Goal: Task Accomplishment & Management: Manage account settings

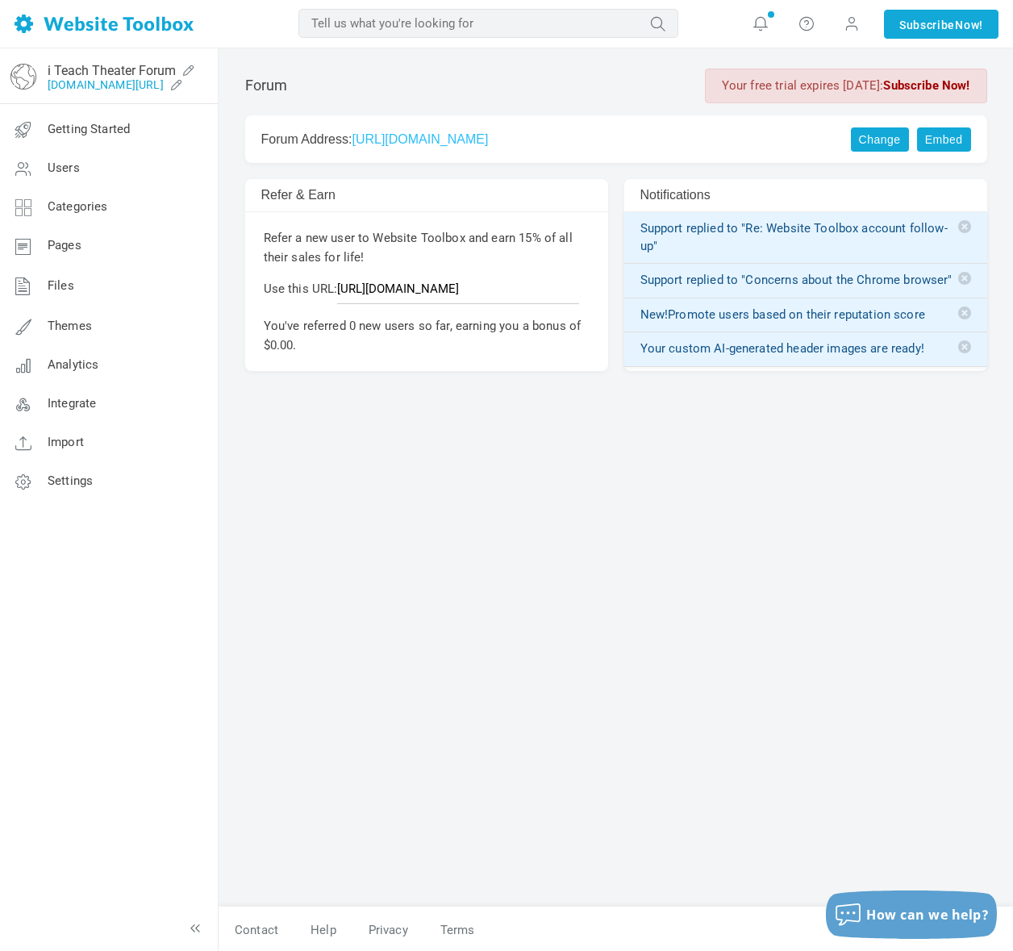
click at [132, 82] on link "[DOMAIN_NAME][URL]" at bounding box center [106, 84] width 116 height 13
click at [71, 473] on link "Settings" at bounding box center [108, 481] width 219 height 39
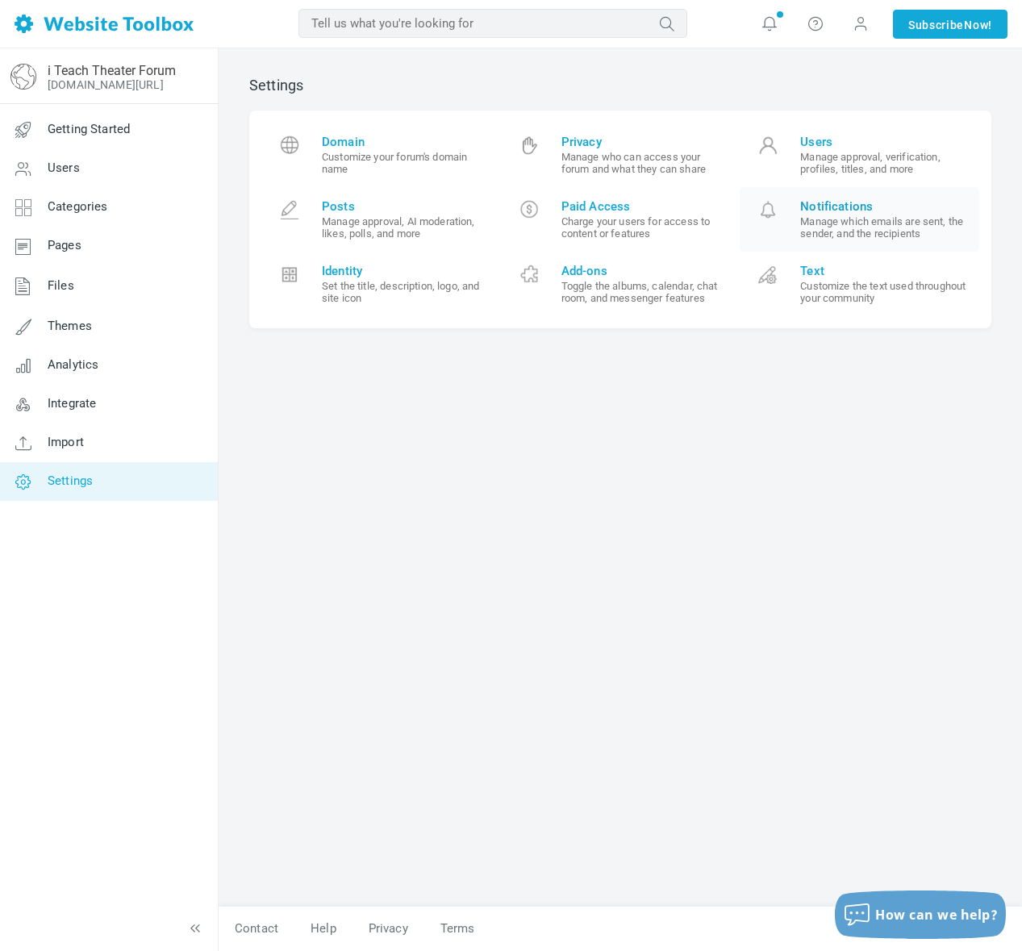
click at [808, 200] on span "Notifications" at bounding box center [883, 206] width 167 height 15
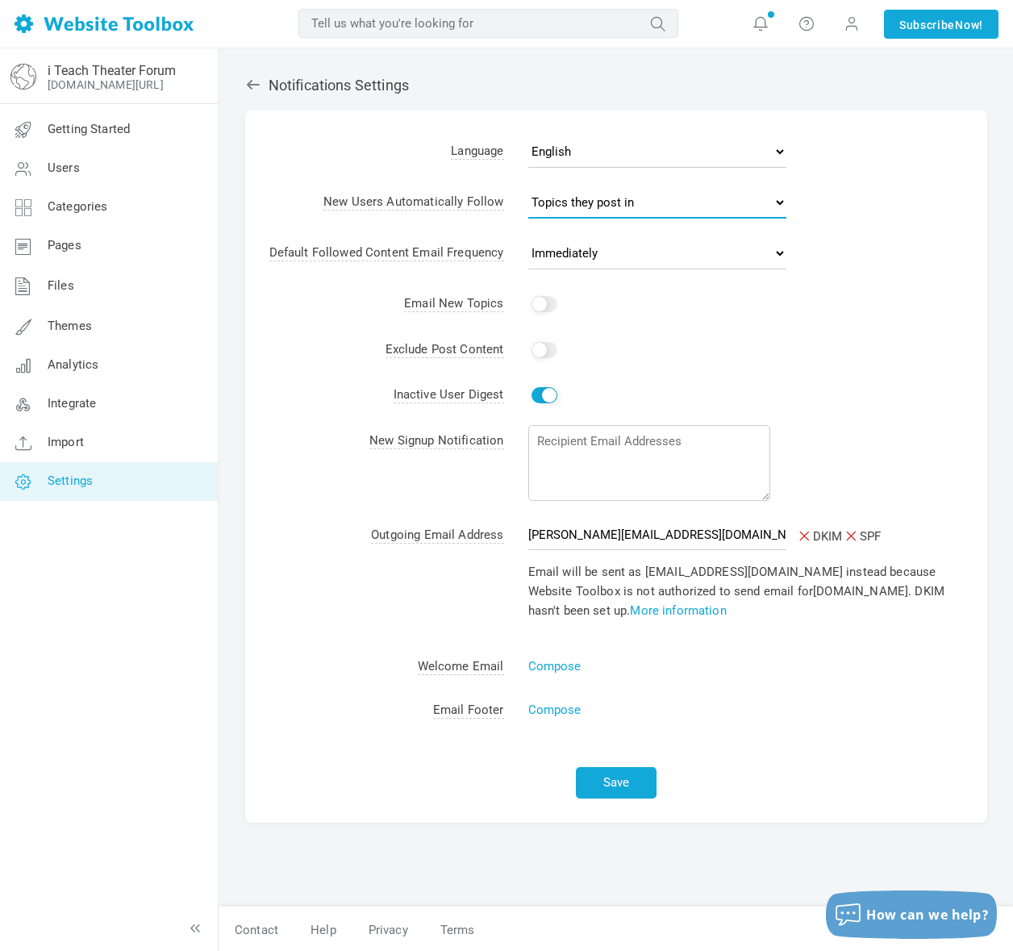
click at [645, 200] on select "No topics Topics they start Topics they post in All topics" at bounding box center [657, 202] width 258 height 32
select select "3"
click at [528, 186] on select "No topics Topics they start Topics they post in All topics" at bounding box center [657, 202] width 258 height 32
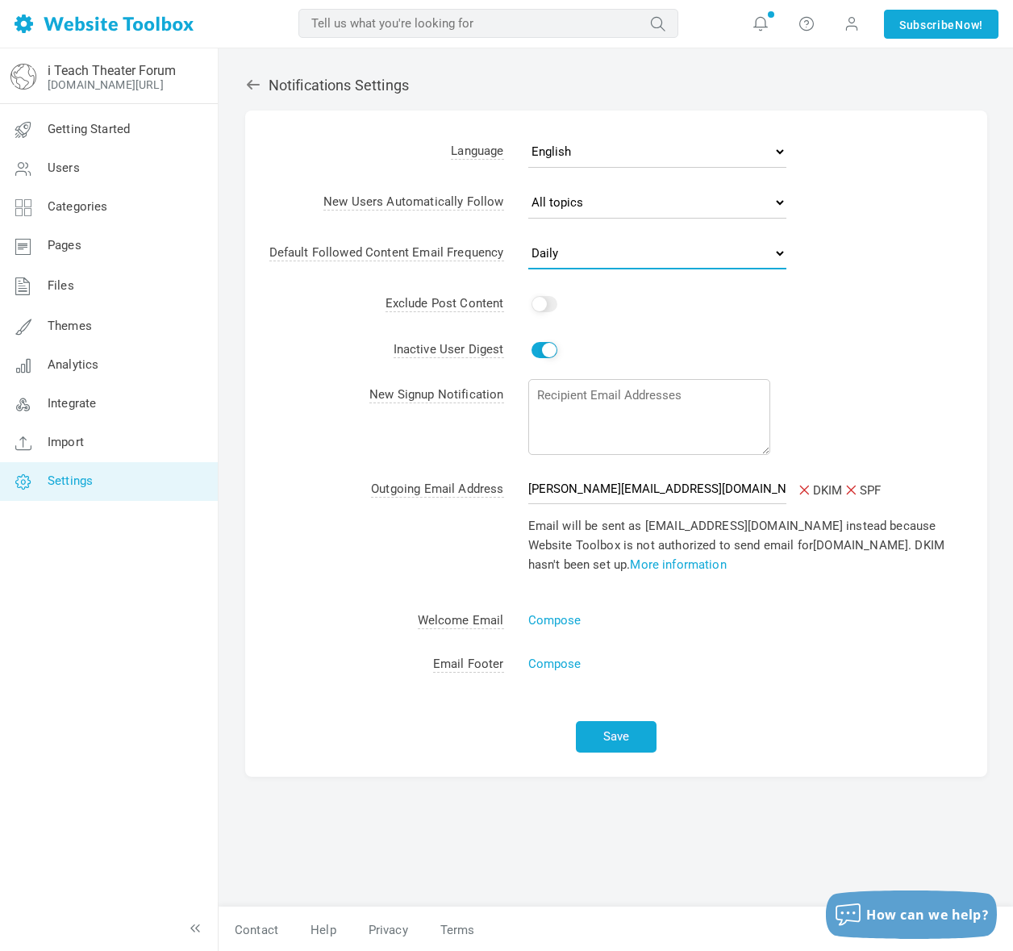
click at [617, 250] on select "Never Immediately Daily Weekly" at bounding box center [657, 253] width 258 height 32
select select "1"
click at [528, 237] on select "Never Immediately Daily Weekly" at bounding box center [657, 253] width 258 height 32
click at [572, 614] on link "Compose" at bounding box center [554, 620] width 53 height 15
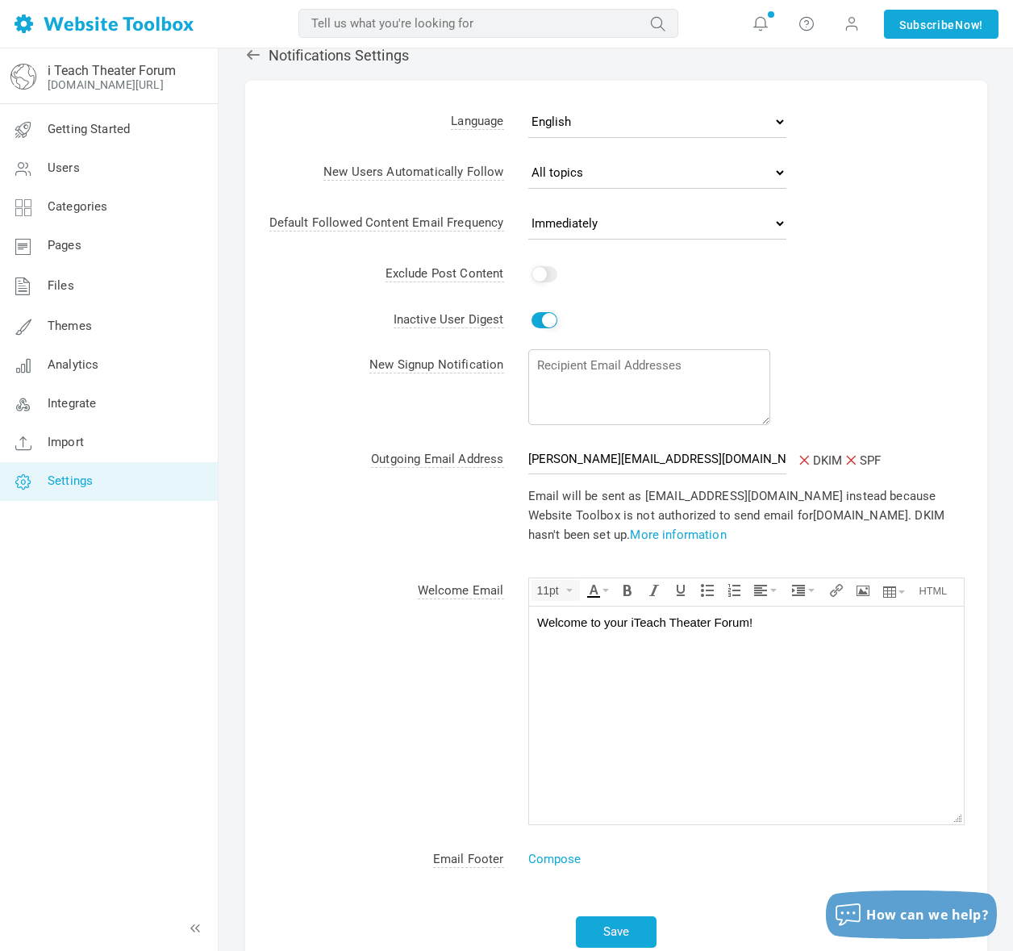
scroll to position [133, 0]
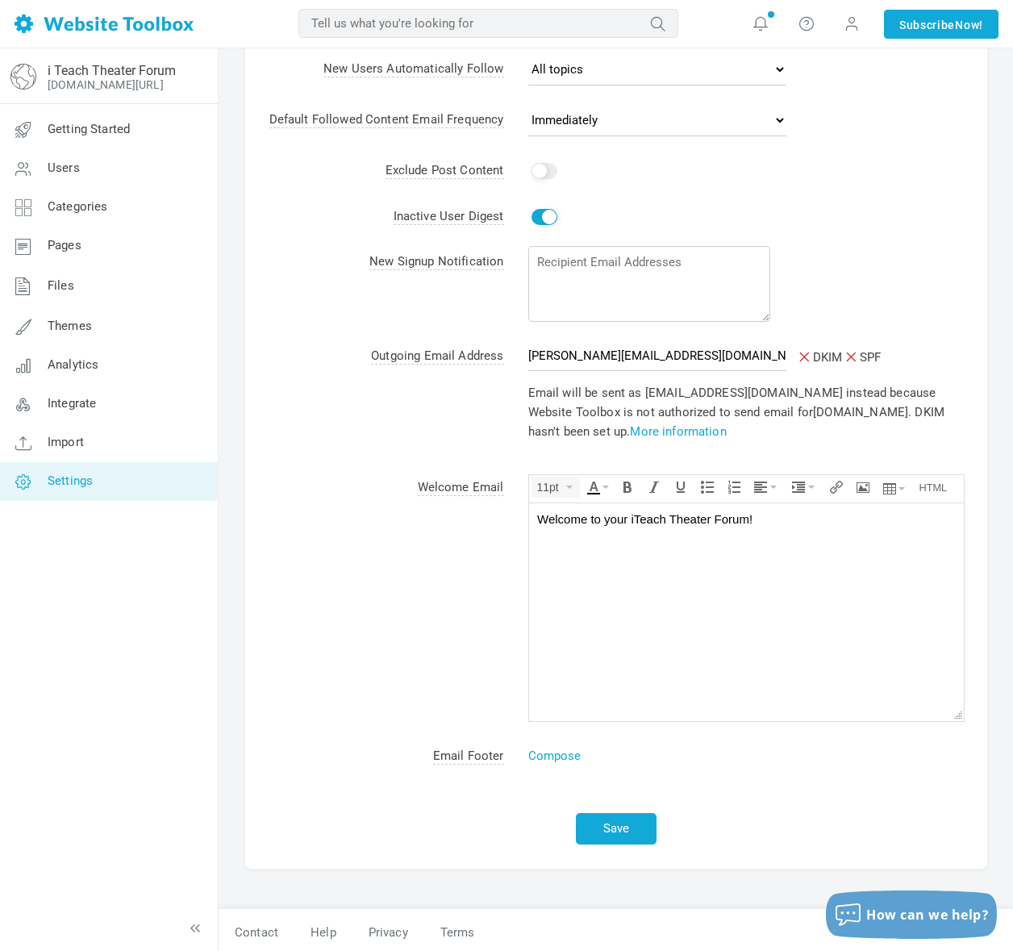
drag, startPoint x: 759, startPoint y: 523, endPoint x: 531, endPoint y: 523, distance: 227.4
click at [531, 523] on body "Welcome to your iTeach Theater Forum!" at bounding box center [745, 612] width 435 height 218
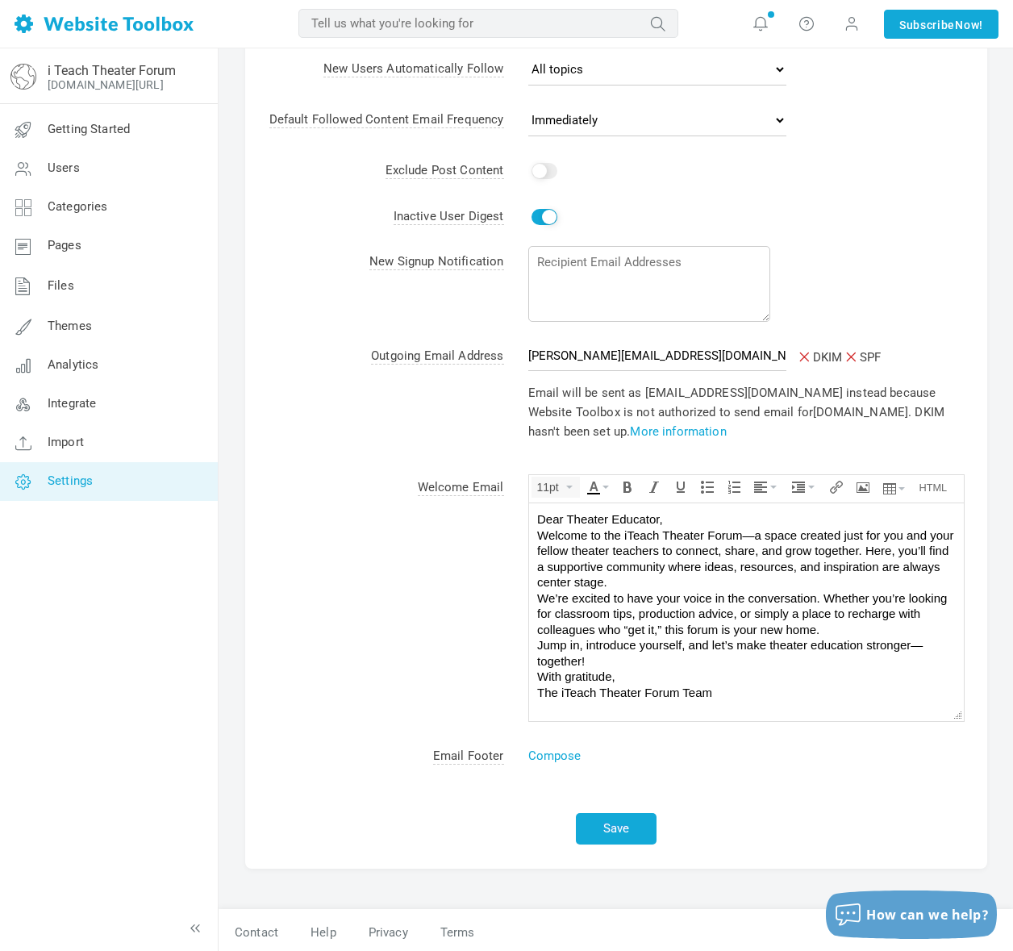
click at [669, 516] on div "Dear Theater Educator," at bounding box center [745, 519] width 418 height 16
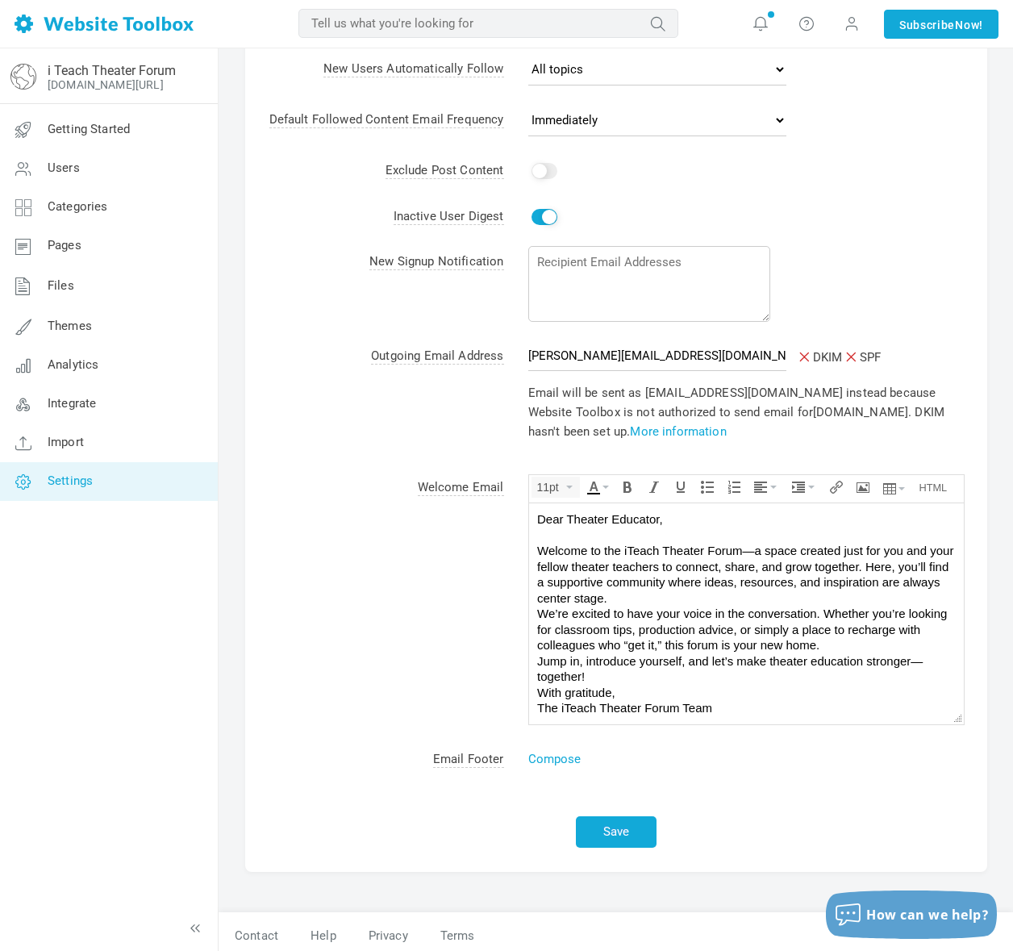
click at [642, 599] on div "Welcome to the iTeach Theater Forum—a space created just for you and your fello…" at bounding box center [745, 574] width 418 height 63
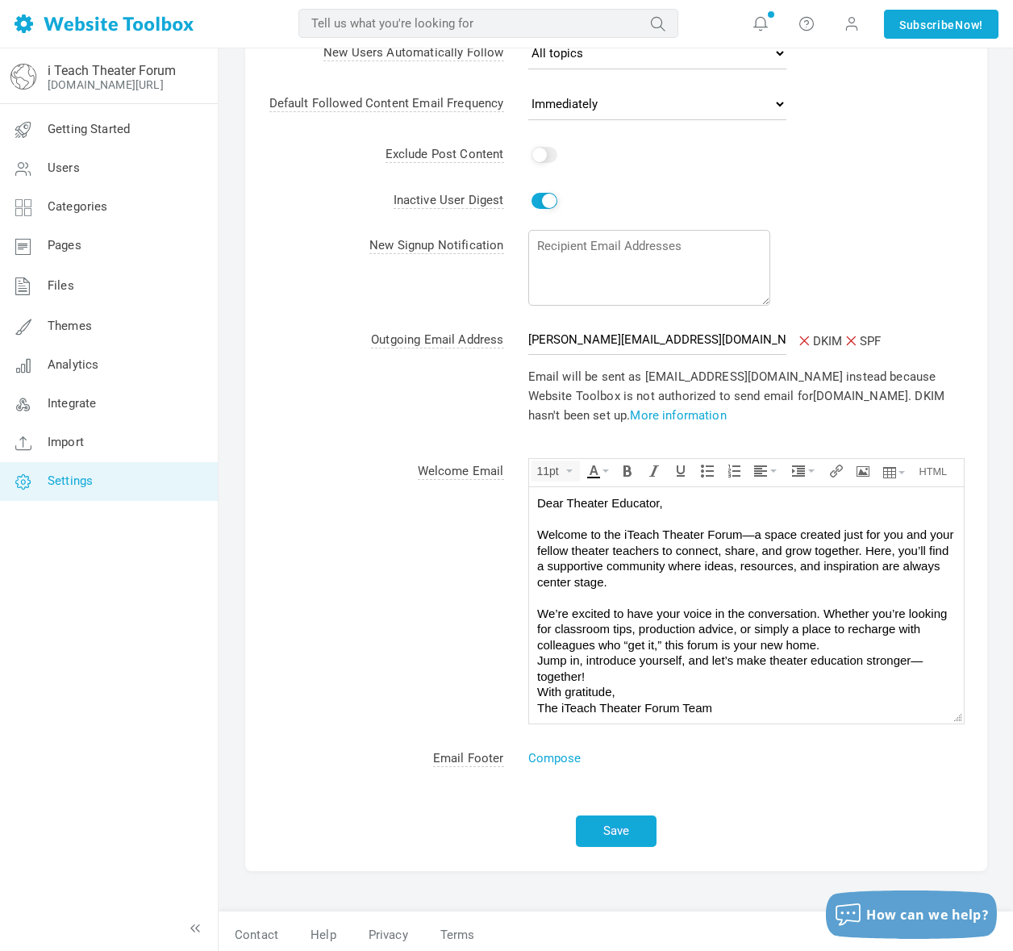
scroll to position [152, 0]
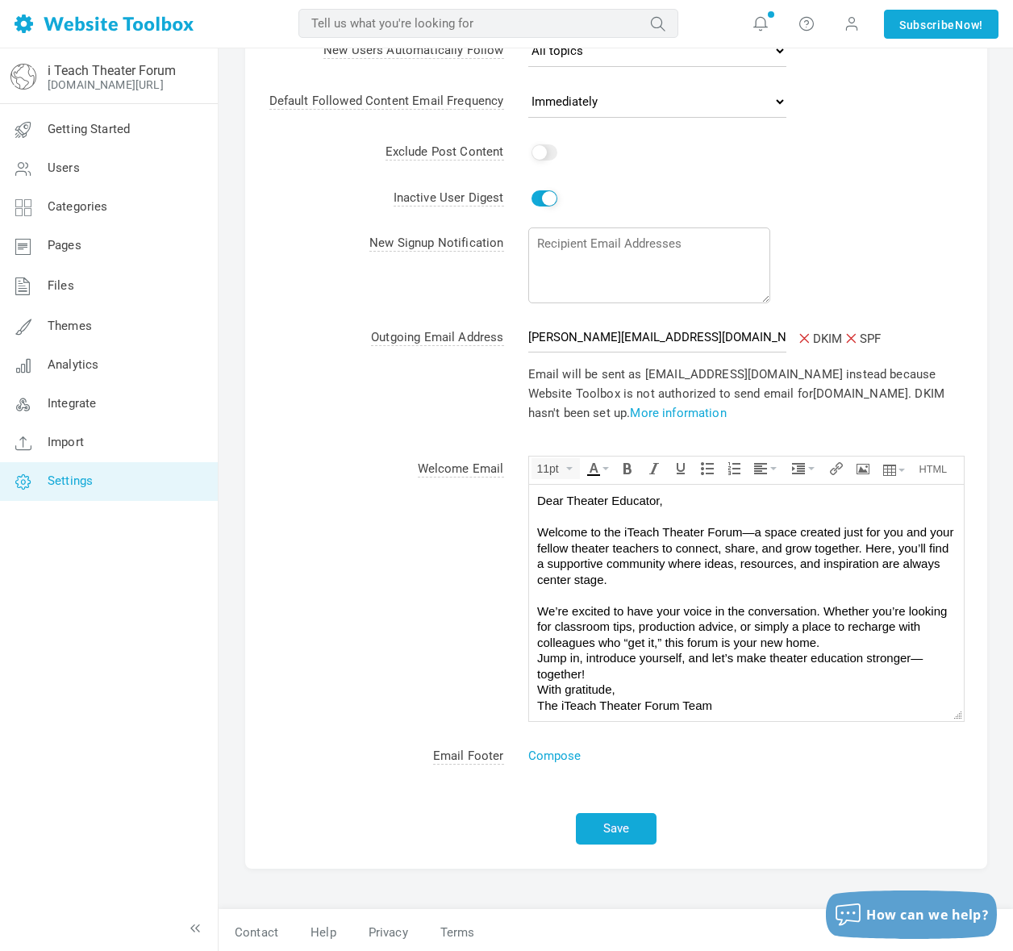
click at [826, 643] on div "We’re excited to have your voice in the conversation. Whether you’re looking fo…" at bounding box center [745, 627] width 418 height 48
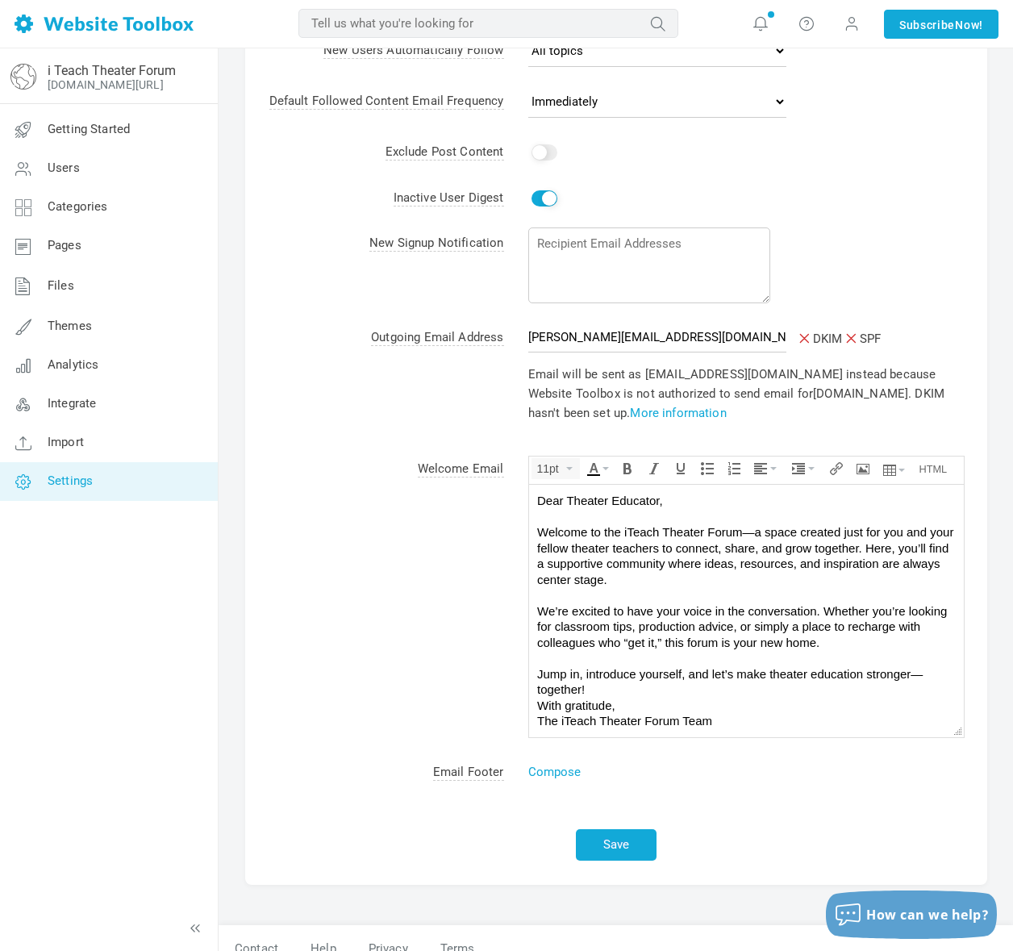
click at [599, 696] on div "Jump in, introduce yourself, and let’s make theater education stronger—together!" at bounding box center [745, 681] width 418 height 31
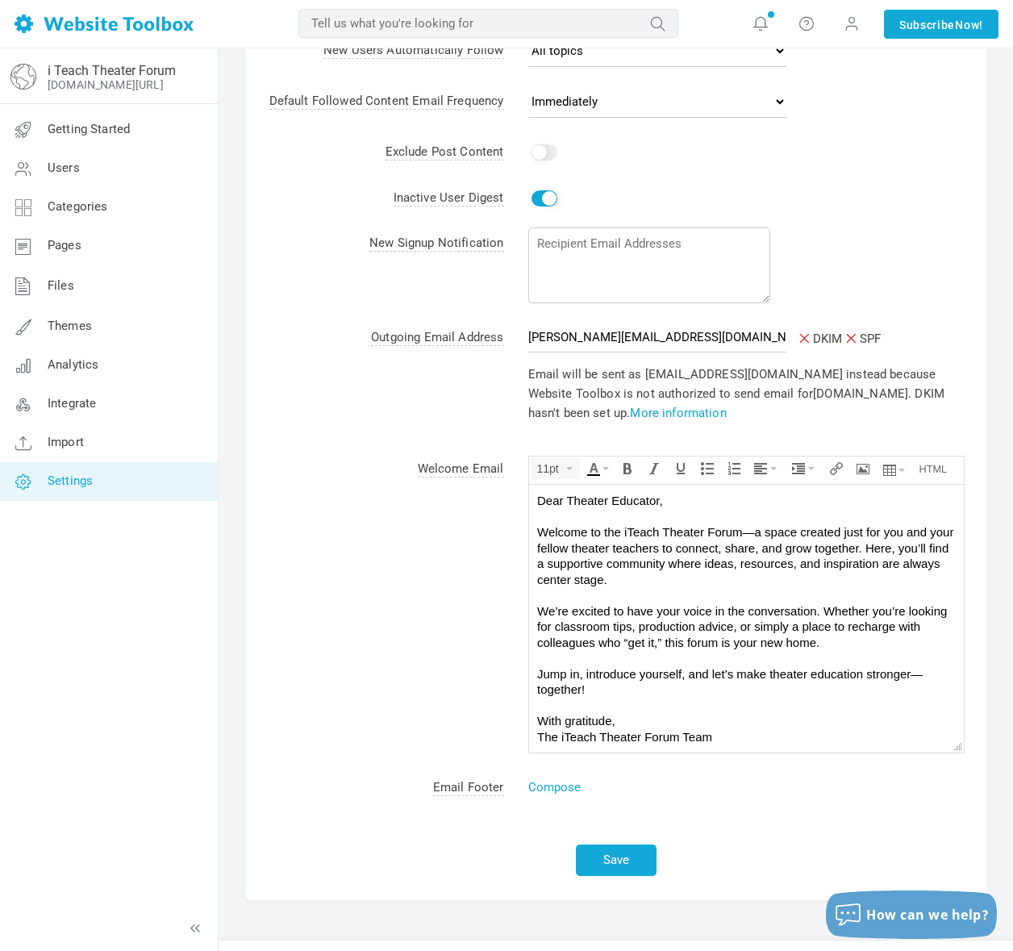
click at [627, 722] on div "With gratitude, The iTeach Theater Forum Team" at bounding box center [745, 728] width 418 height 31
drag, startPoint x: 618, startPoint y: 718, endPoint x: 513, endPoint y: 723, distance: 105.8
click at [528, 723] on html "Dear Theater Educator, Welcome to the iTeach Theater Forum—a space created just…" at bounding box center [745, 619] width 435 height 268
click at [652, 470] on icon "Italic" at bounding box center [654, 468] width 13 height 13
click at [681, 694] on div "Jump in, introduce yourself, and let’s make theater education stronger—together!" at bounding box center [745, 681] width 418 height 31
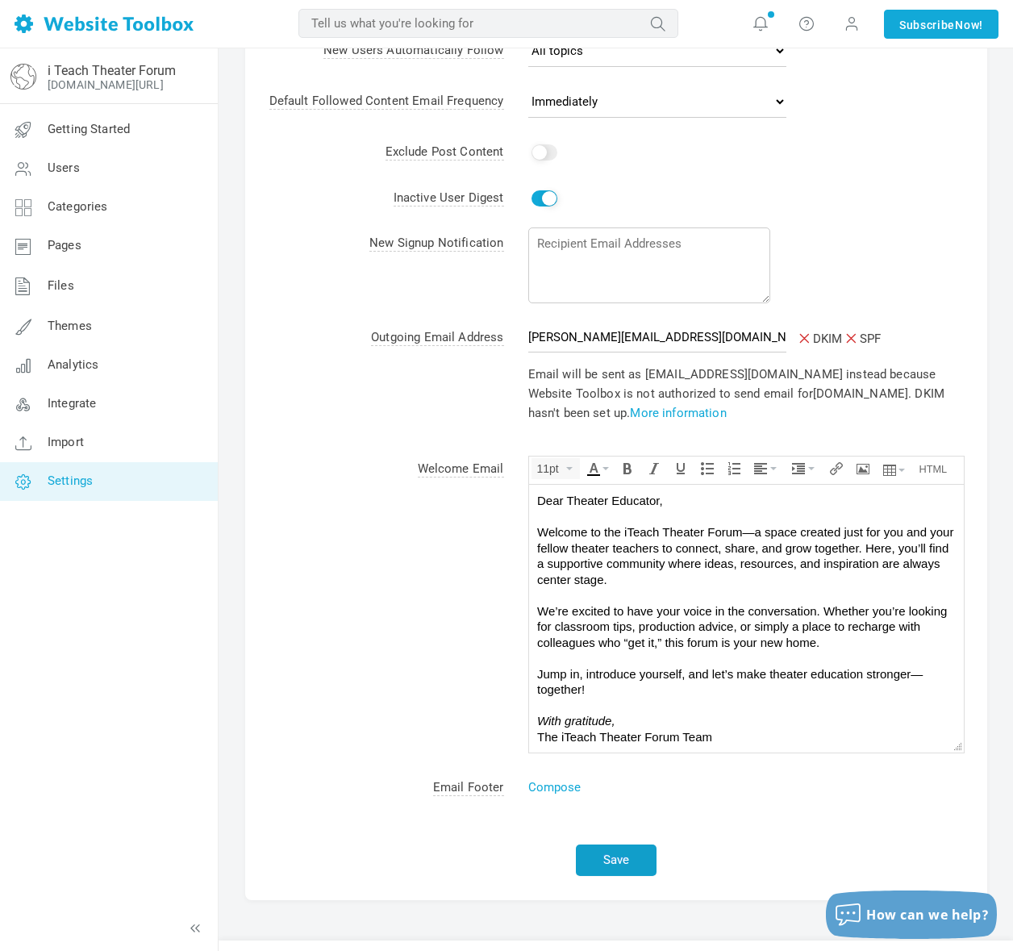
click at [621, 847] on button "Save" at bounding box center [616, 859] width 81 height 31
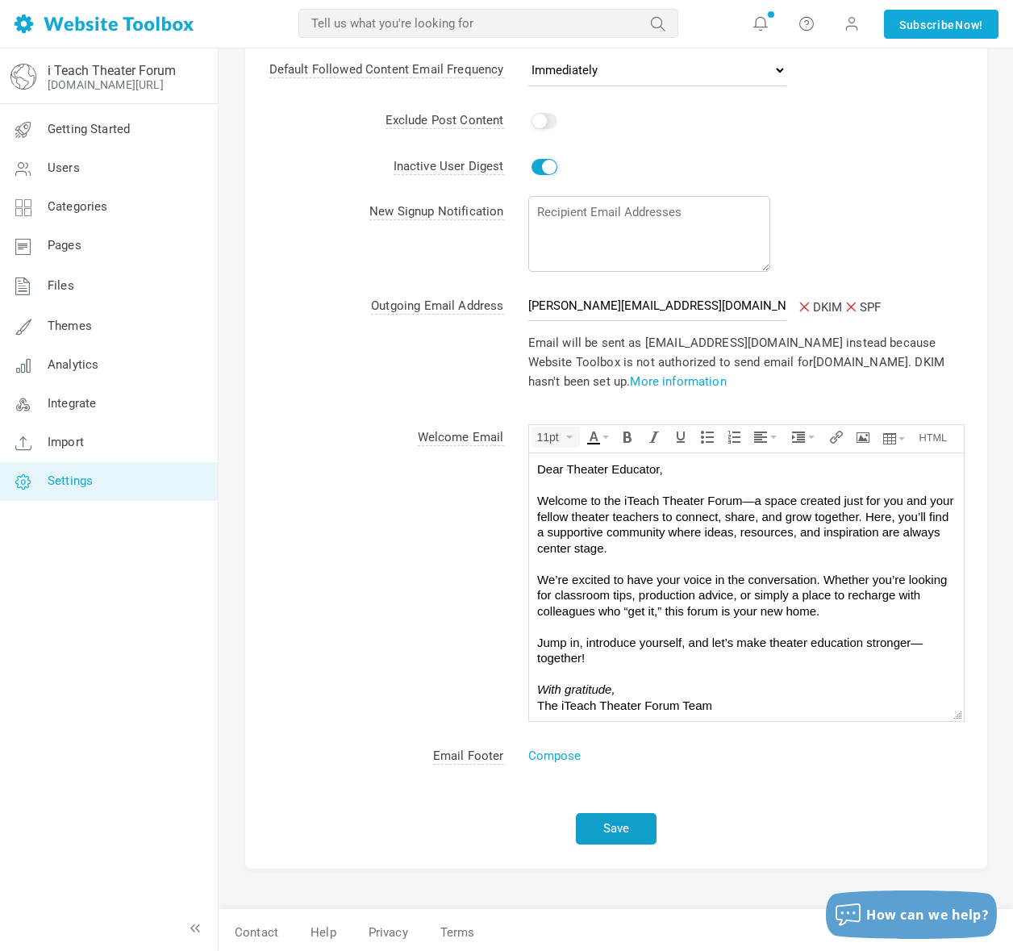
scroll to position [0, 0]
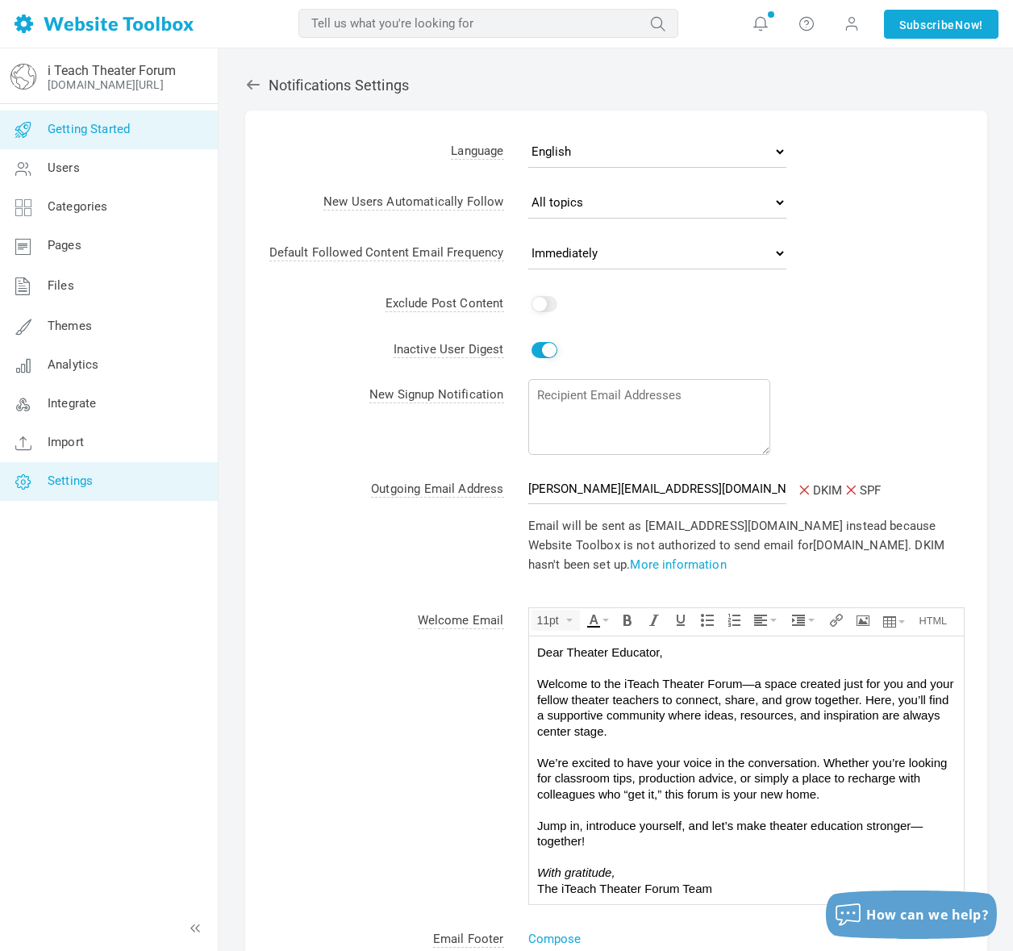
click at [125, 139] on link "Getting Started" at bounding box center [108, 129] width 219 height 39
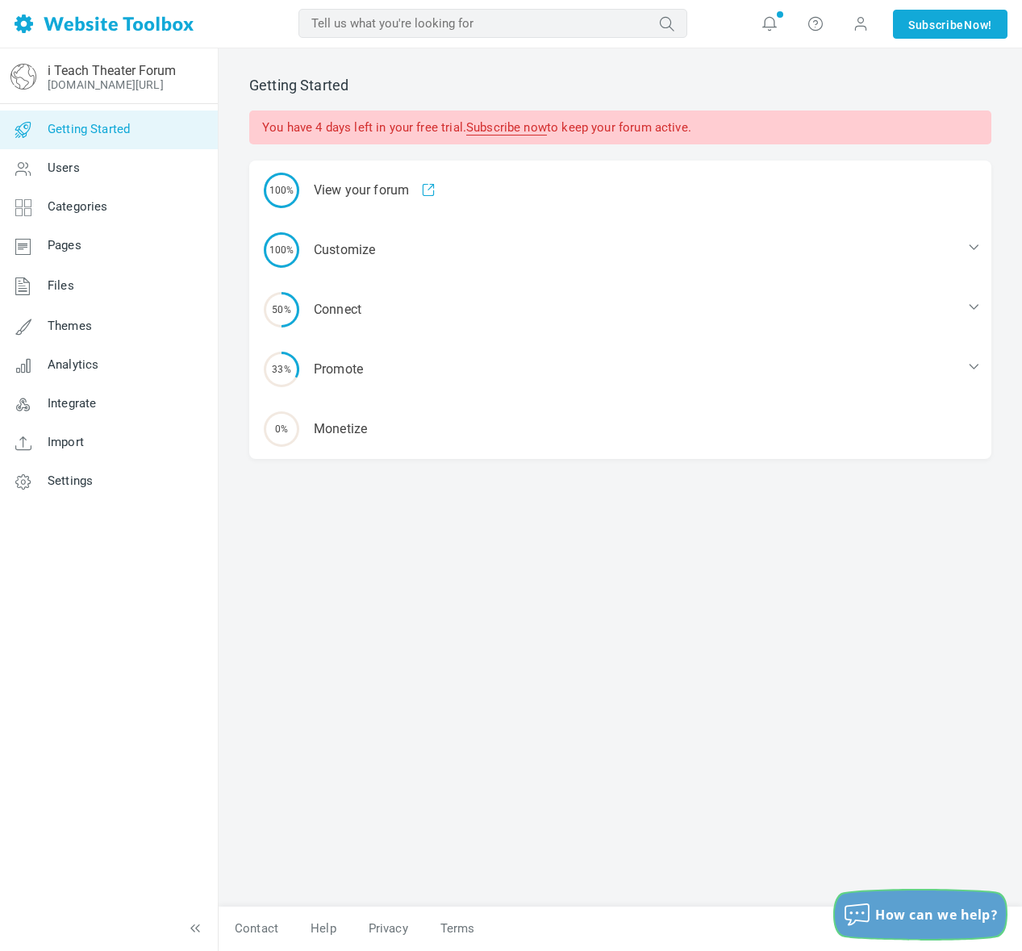
click at [893, 898] on button "How can we help?" at bounding box center [920, 914] width 171 height 48
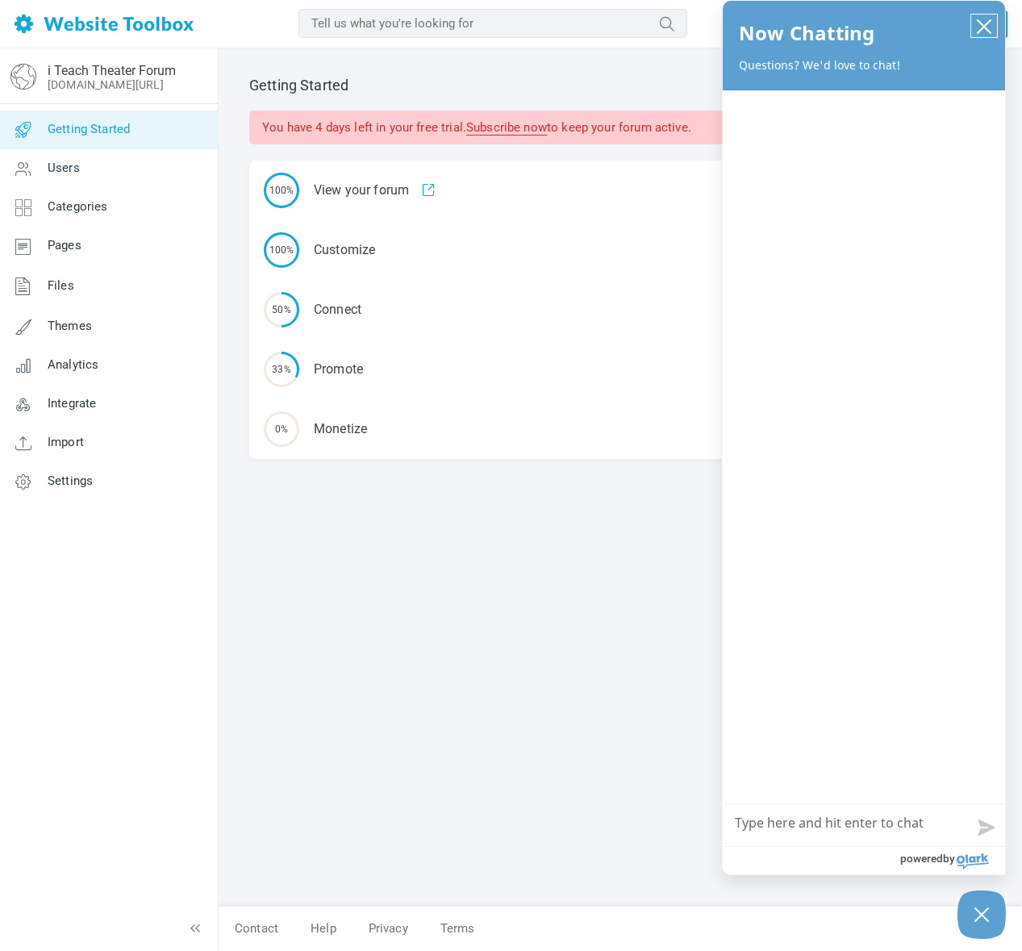
click at [986, 22] on icon "close chatbox" at bounding box center [983, 26] width 13 height 13
